Goal: Task Accomplishment & Management: Use online tool/utility

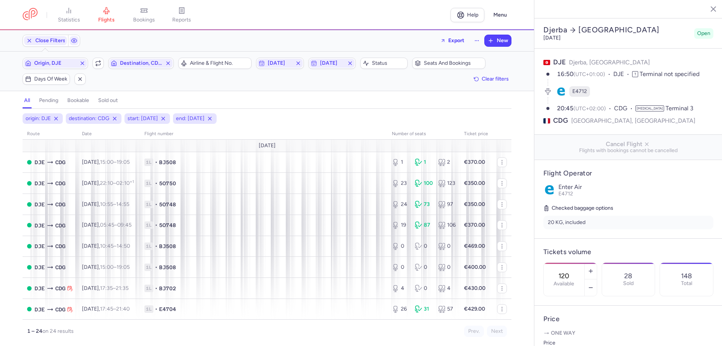
select select "hours"
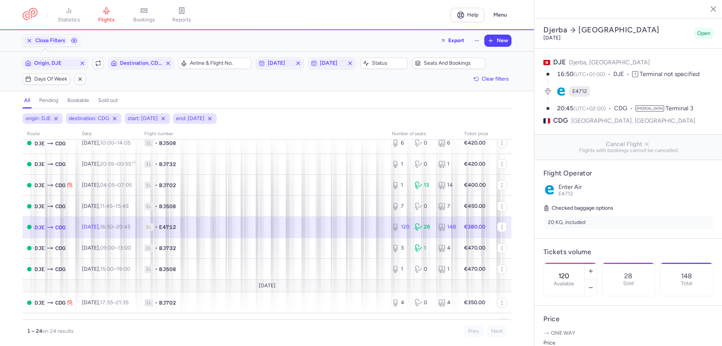
scroll to position [34, 0]
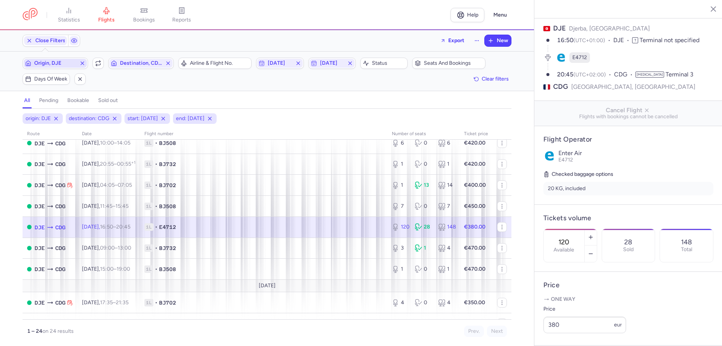
click at [55, 64] on span "Origin, DJE" at bounding box center [55, 63] width 42 height 6
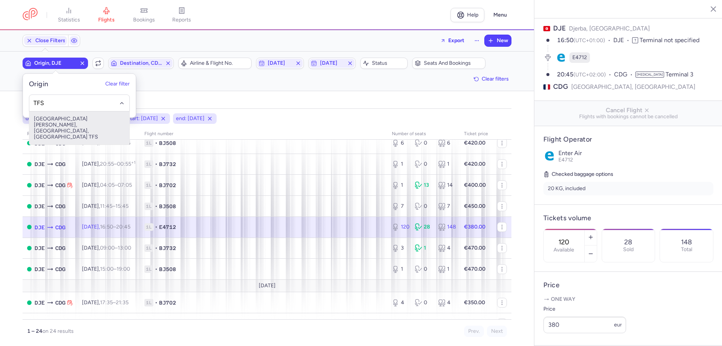
click at [53, 119] on span "Sur Reina Sofia, Tenerife Sur, Spain TFS" at bounding box center [79, 127] width 100 height 33
type input "TFS"
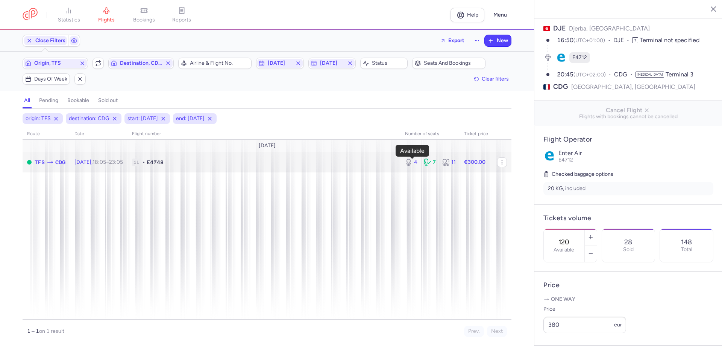
click at [408, 159] on icon at bounding box center [409, 162] width 8 height 8
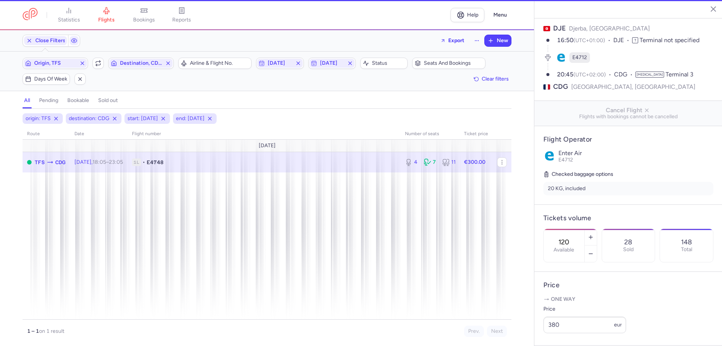
type input "4"
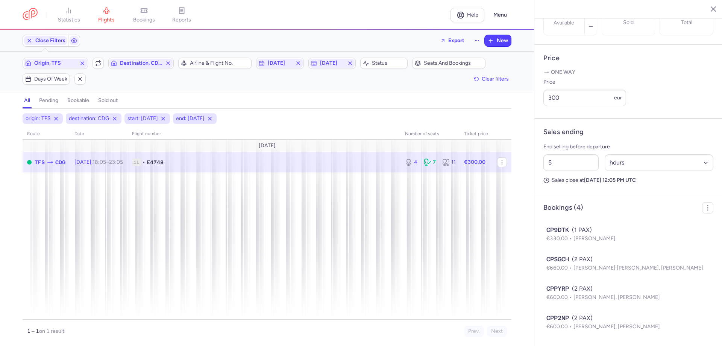
scroll to position [281, 0]
drag, startPoint x: 566, startPoint y: 99, endPoint x: 540, endPoint y: 97, distance: 26.0
click at [540, 97] on article "Price One way Price 300 eur" at bounding box center [628, 82] width 188 height 74
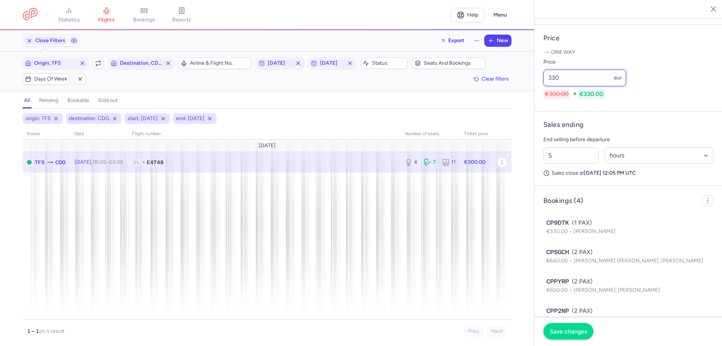
type input "330"
click at [563, 331] on span "Save changes" at bounding box center [568, 331] width 37 height 7
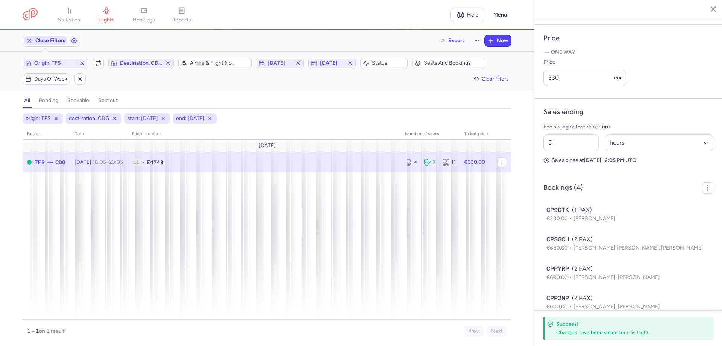
click at [26, 41] on icon "button" at bounding box center [29, 41] width 6 height 6
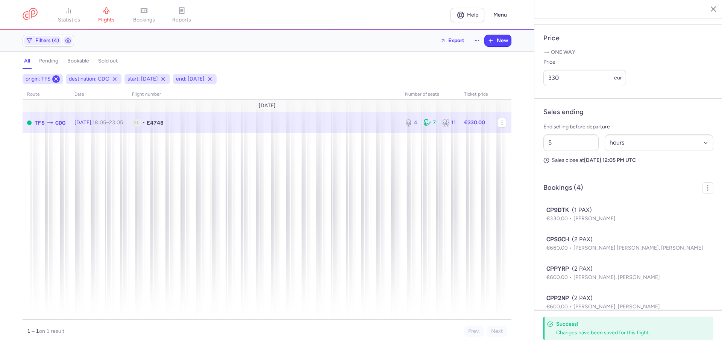
click at [56, 77] on icon at bounding box center [56, 79] width 6 height 6
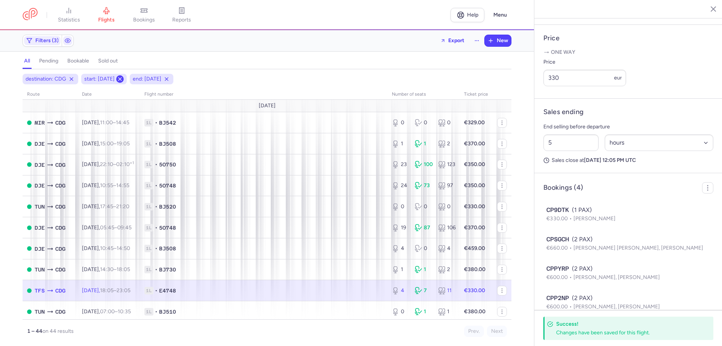
click at [123, 80] on icon at bounding box center [120, 79] width 6 height 6
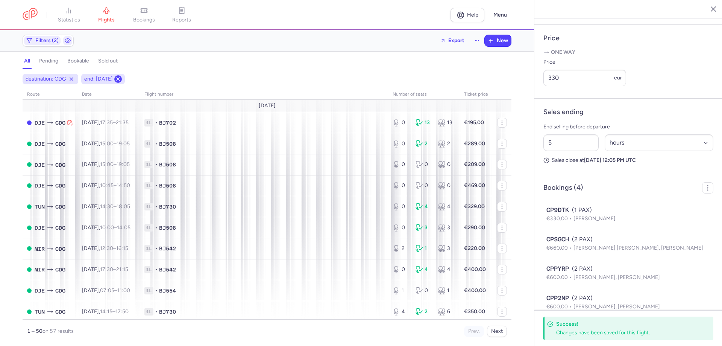
click at [121, 80] on icon at bounding box center [118, 79] width 6 height 6
click at [70, 77] on line at bounding box center [71, 78] width 3 height 3
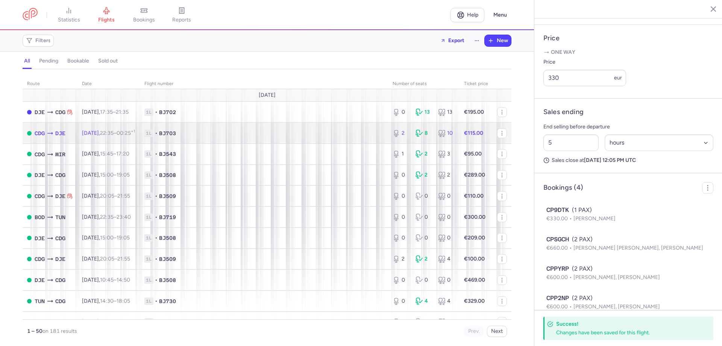
click at [242, 133] on span "1L • BJ703" at bounding box center [263, 133] width 239 height 8
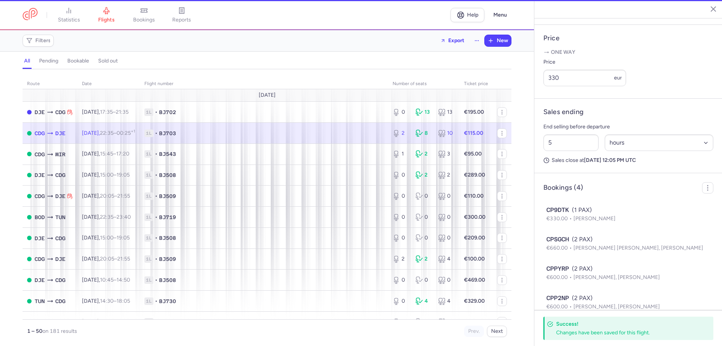
type input "2"
type input "3"
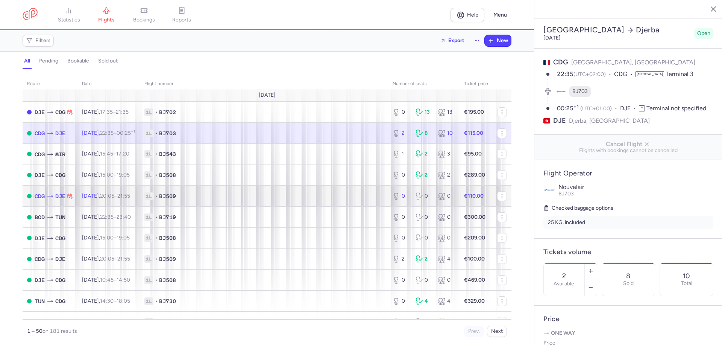
click at [242, 193] on span "1L • BJ509" at bounding box center [263, 196] width 239 height 8
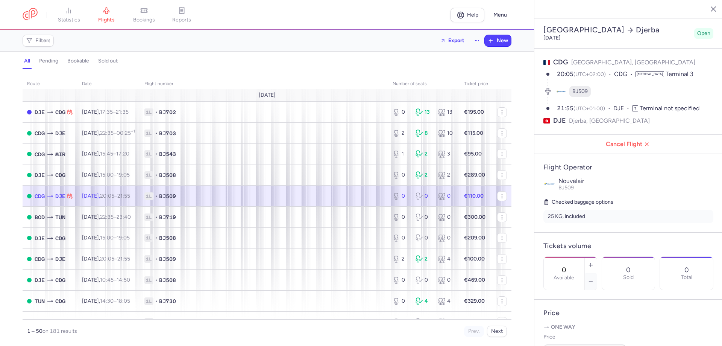
click at [245, 326] on div "1 – 50 on 181 results Prev. Next" at bounding box center [267, 327] width 489 height 17
click at [417, 201] on div "0 0 0" at bounding box center [424, 196] width 68 height 14
click at [594, 262] on icon "button" at bounding box center [591, 265] width 6 height 6
click at [572, 332] on span "Save changes" at bounding box center [568, 331] width 37 height 7
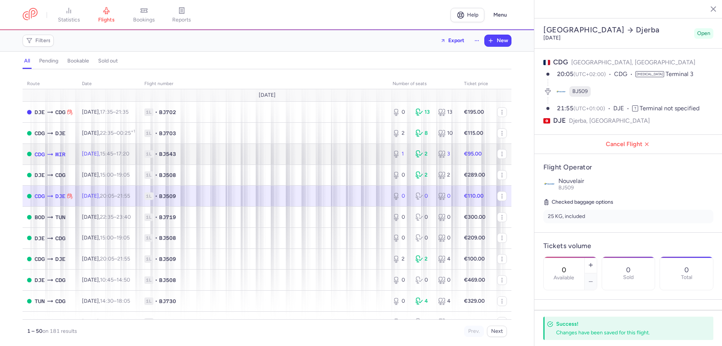
click at [264, 150] on span "1L • BJ543" at bounding box center [263, 154] width 239 height 8
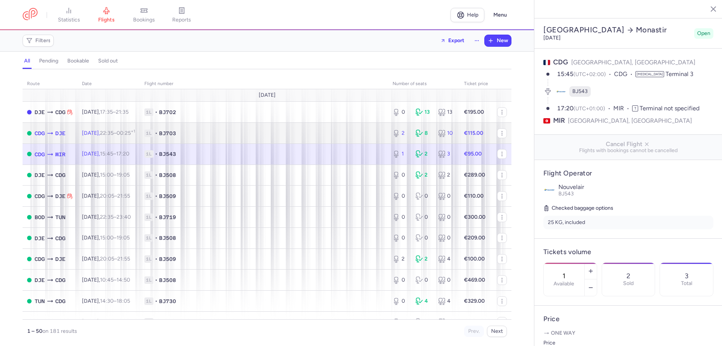
click at [268, 132] on span "1L • BJ703" at bounding box center [263, 133] width 239 height 8
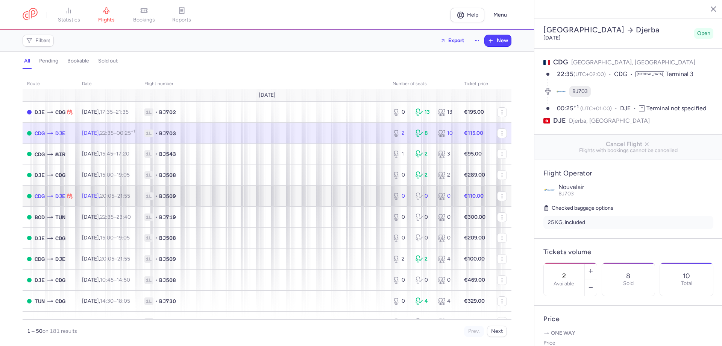
click at [264, 197] on span "1L • BJ509" at bounding box center [263, 196] width 239 height 8
type input "0"
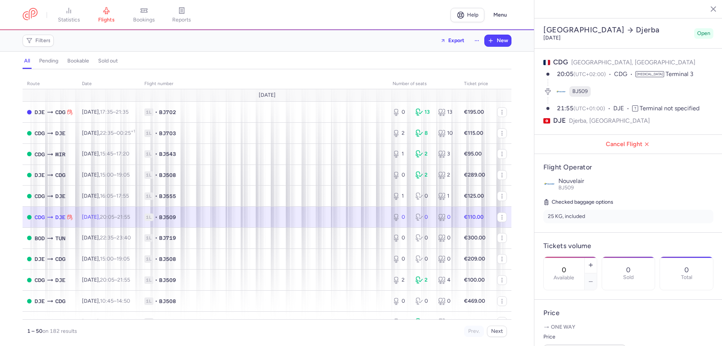
select select "hours"
click at [15, 291] on div "route date Flight number number of seats Ticket price [DATE] DJE CDG [DATE] 17:…" at bounding box center [267, 210] width 534 height 272
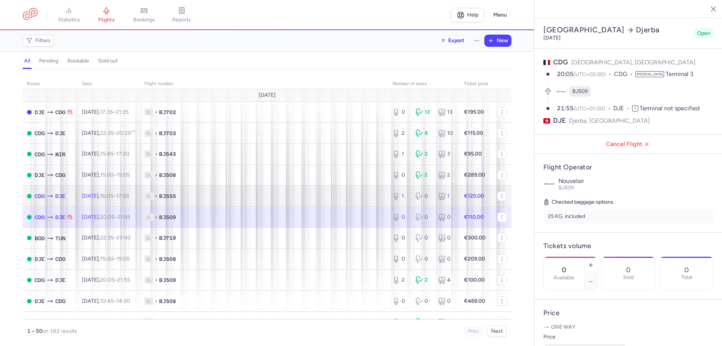
click at [202, 202] on td "1L • BJ555" at bounding box center [264, 195] width 248 height 21
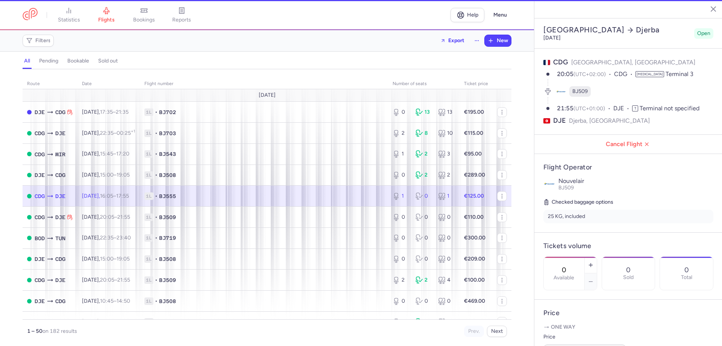
type input "1"
type input "5"
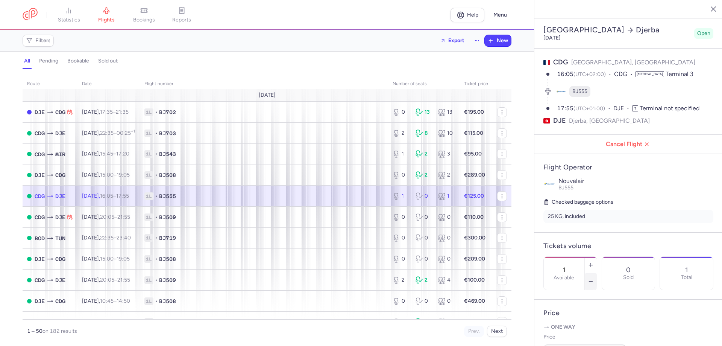
click at [594, 278] on icon "button" at bounding box center [591, 281] width 6 height 6
type input "0"
click at [576, 330] on span "Save changes" at bounding box center [568, 331] width 37 height 7
